Goal: Task Accomplishment & Management: Complete application form

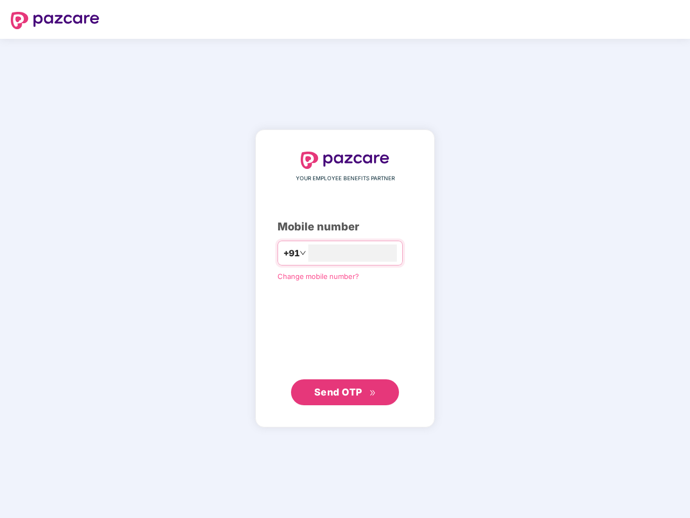
click at [345, 259] on input "number" at bounding box center [352, 253] width 89 height 17
click at [55, 21] on img at bounding box center [55, 20] width 89 height 17
click at [283, 253] on span "+91" at bounding box center [291, 253] width 16 height 13
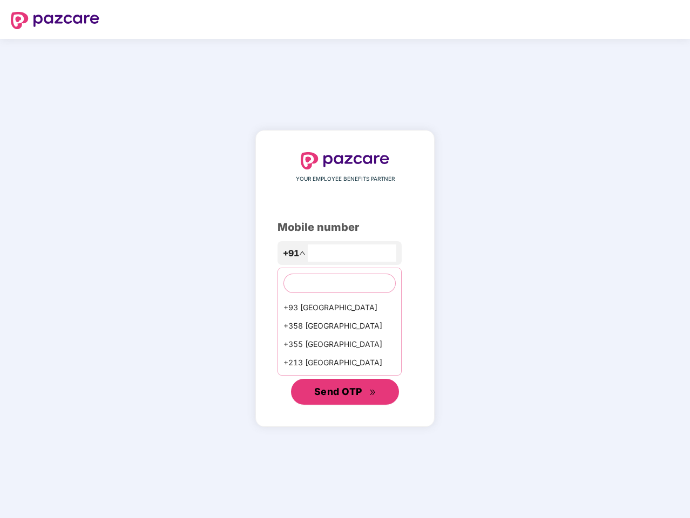
click at [345, 392] on span "Send OTP" at bounding box center [338, 391] width 48 height 11
